Goal: Information Seeking & Learning: Check status

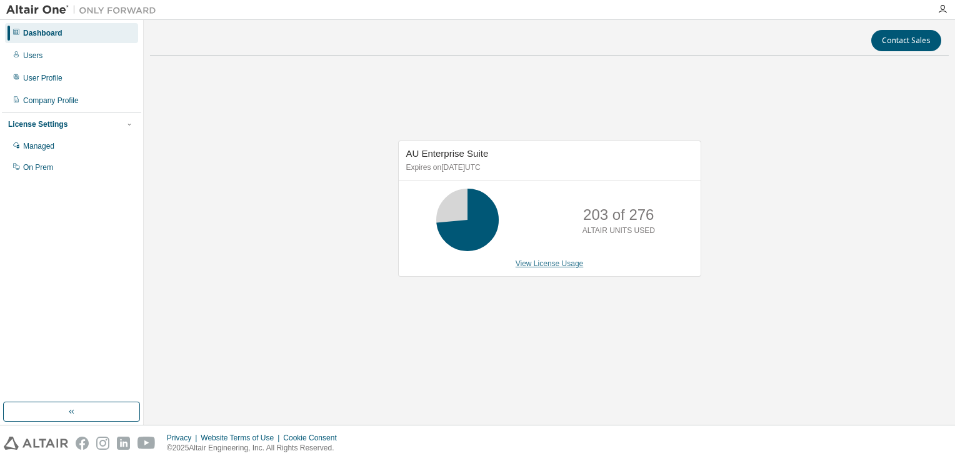
click at [552, 261] on link "View License Usage" at bounding box center [549, 263] width 68 height 9
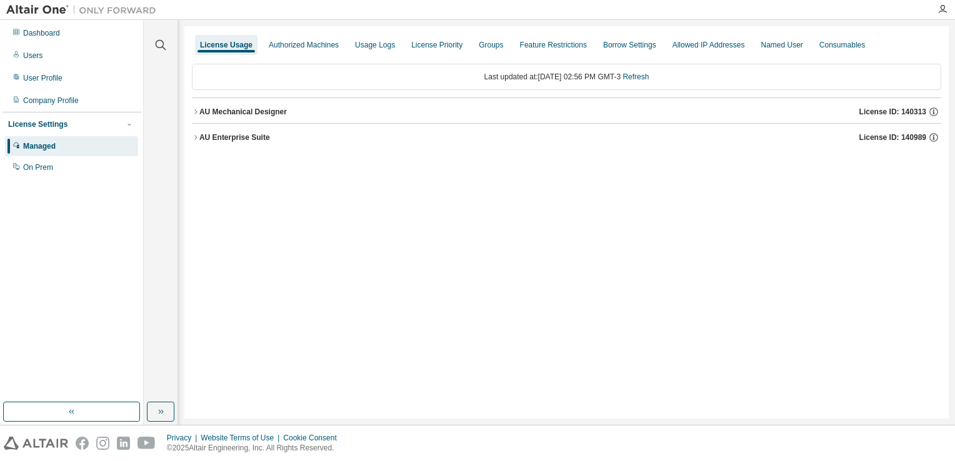
click at [200, 141] on div "AU Enterprise Suite" at bounding box center [234, 137] width 71 height 10
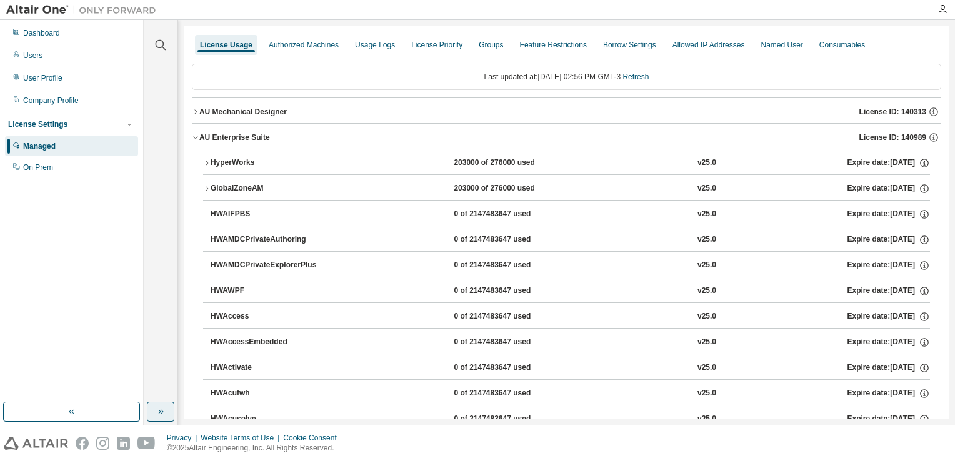
click at [161, 411] on icon "button" at bounding box center [161, 412] width 10 height 10
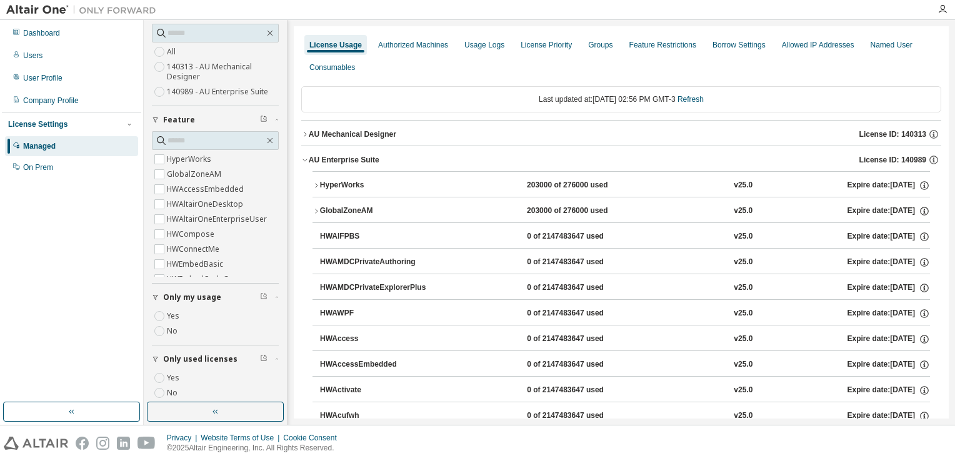
scroll to position [137, 0]
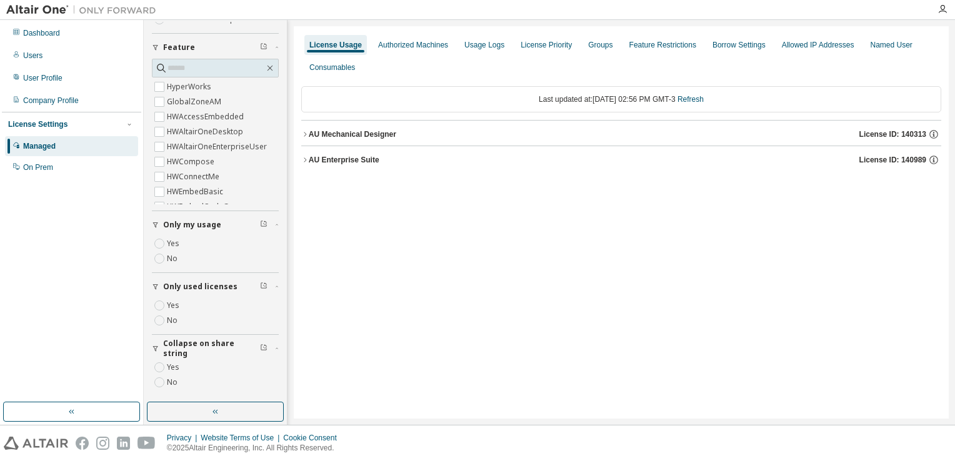
click at [309, 159] on div "AU Enterprise Suite" at bounding box center [344, 160] width 71 height 10
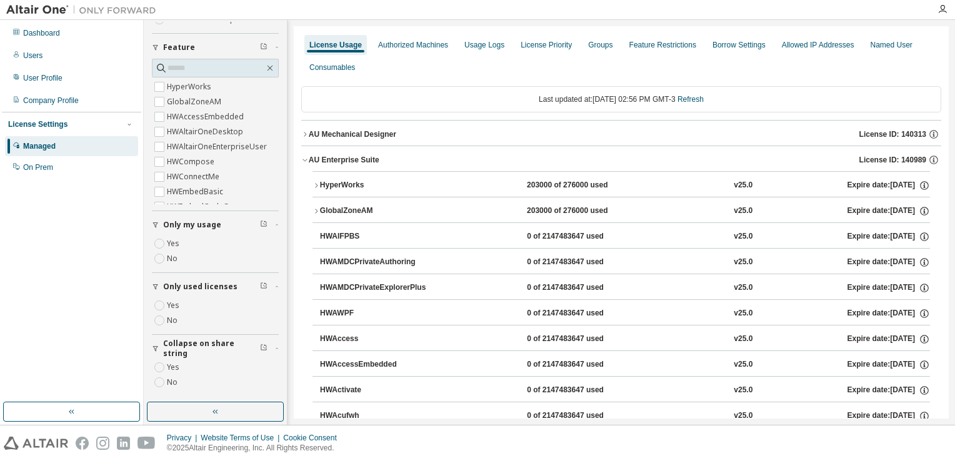
click at [317, 183] on icon "button" at bounding box center [315, 185] width 7 height 7
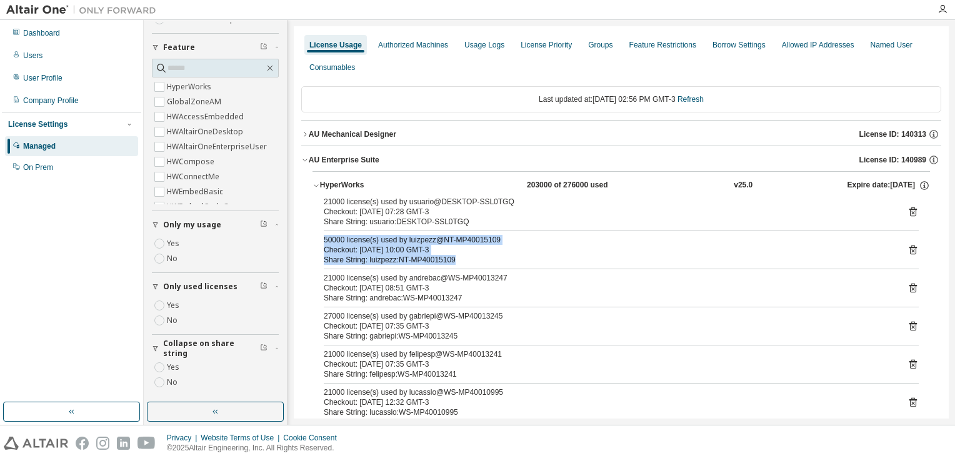
drag, startPoint x: 450, startPoint y: 259, endPoint x: 314, endPoint y: 234, distance: 137.9
click at [314, 234] on div "21000 license(s) used by usuario@DESKTOP-SSL0TGQ Checkout: 2025-08-14 07:28 GMT…" at bounding box center [620, 348] width 617 height 302
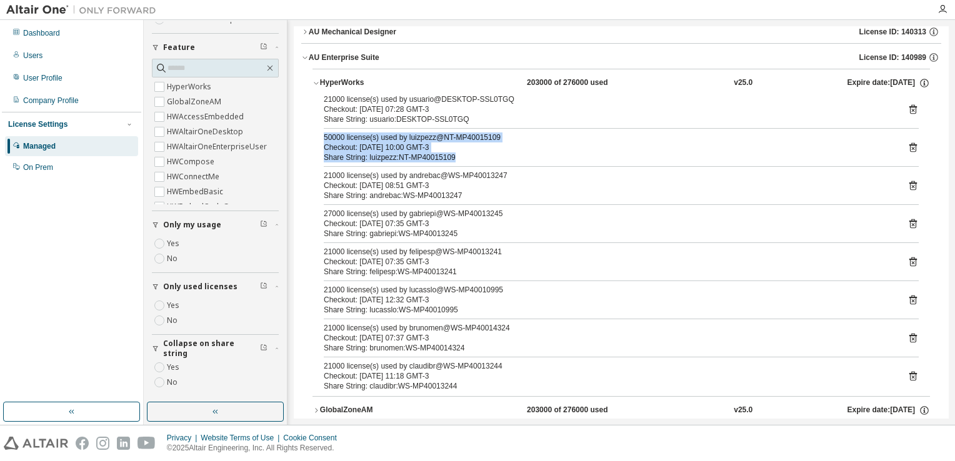
scroll to position [125, 0]
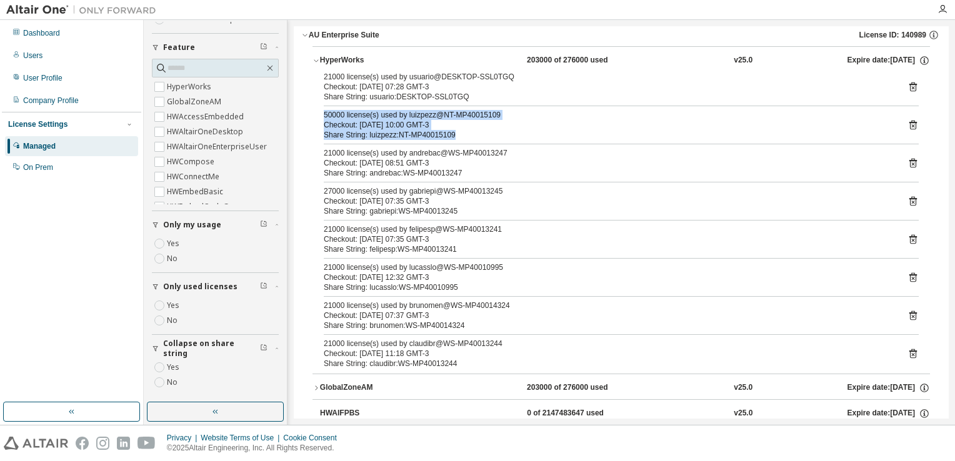
click at [317, 387] on icon "button" at bounding box center [315, 387] width 7 height 7
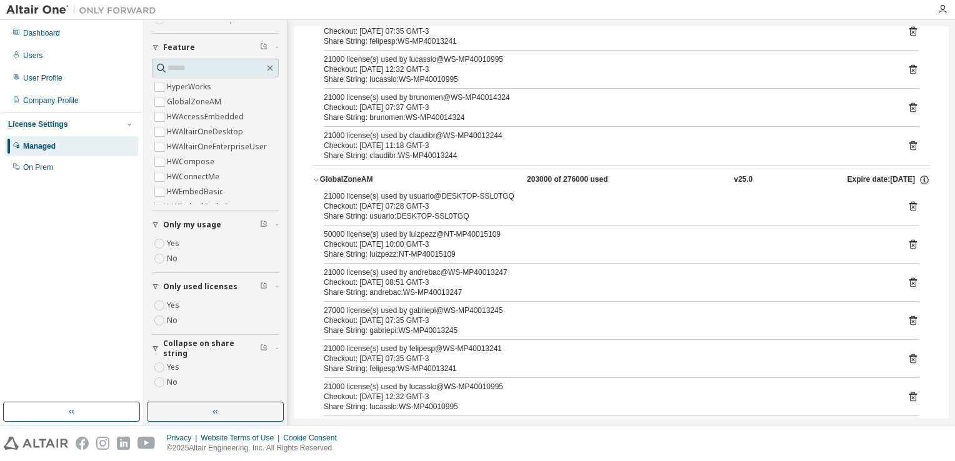
scroll to position [312, 0]
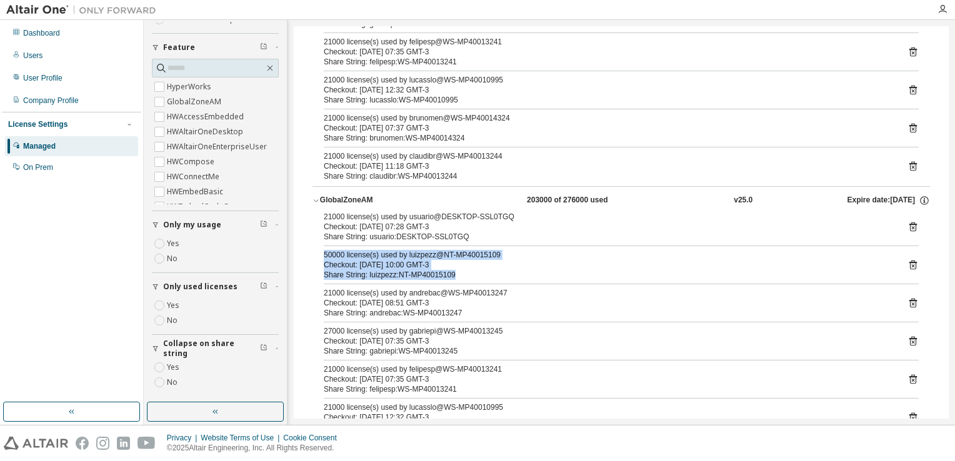
drag, startPoint x: 326, startPoint y: 252, endPoint x: 467, endPoint y: 281, distance: 144.1
click at [467, 281] on div "21000 license(s) used by usuario@DESKTOP-SSL0TGQ Checkout: 2025-08-14 07:28 GMT…" at bounding box center [620, 363] width 617 height 302
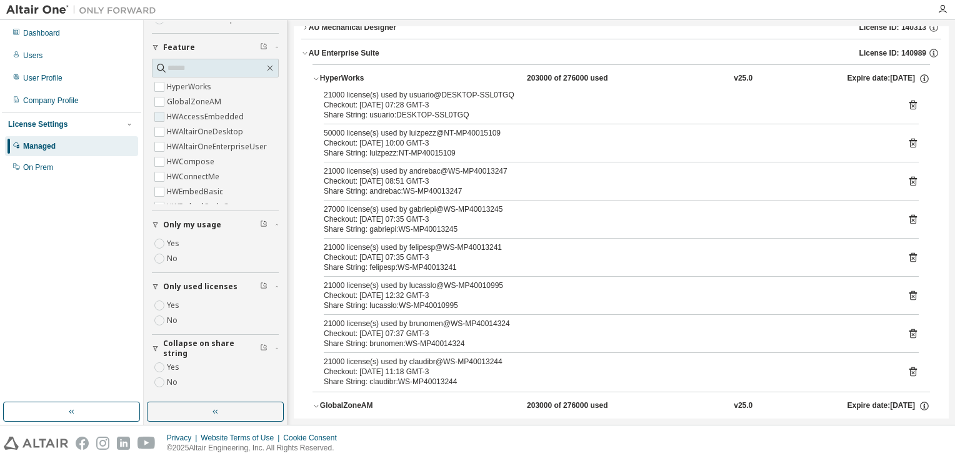
scroll to position [0, 0]
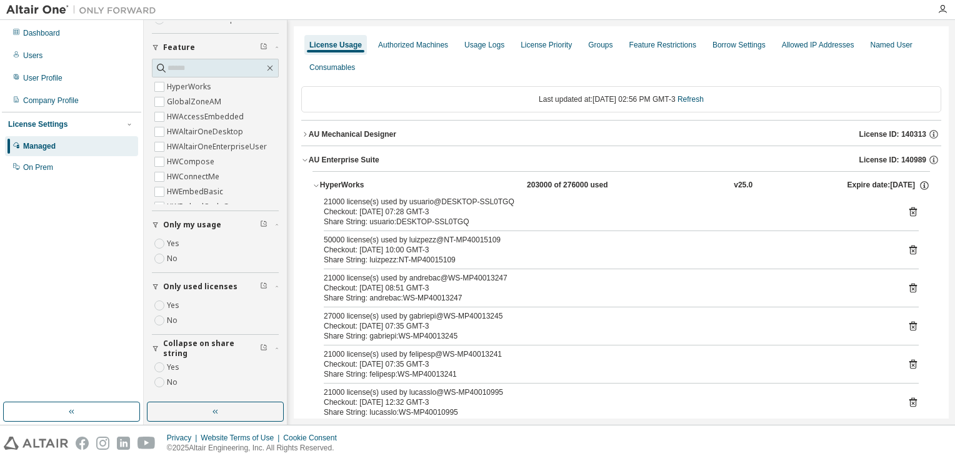
click at [320, 186] on div "HyperWorks" at bounding box center [376, 185] width 112 height 11
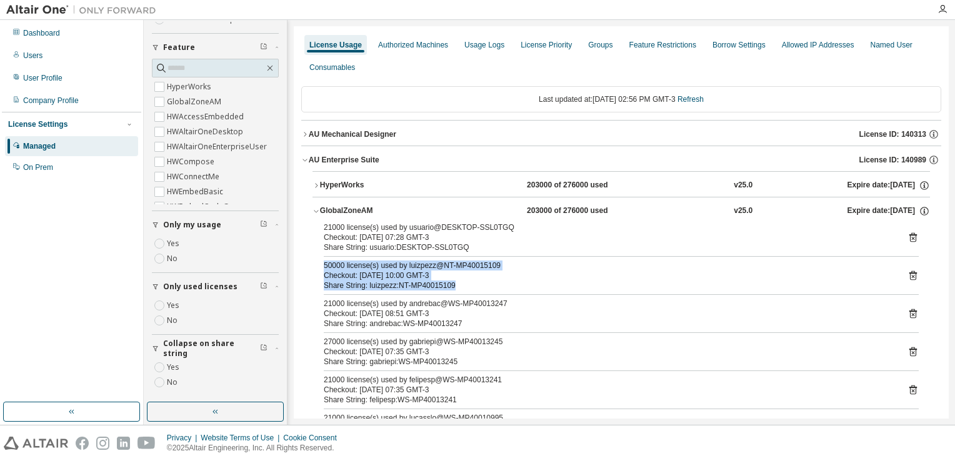
click at [307, 161] on icon "button" at bounding box center [304, 159] width 7 height 7
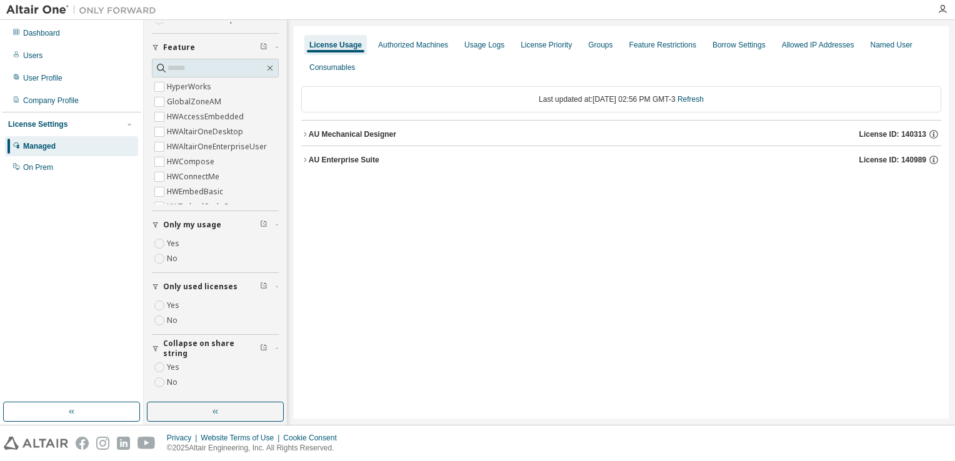
click at [307, 159] on icon "button" at bounding box center [304, 159] width 7 height 7
